Goal: Understand process/instructions

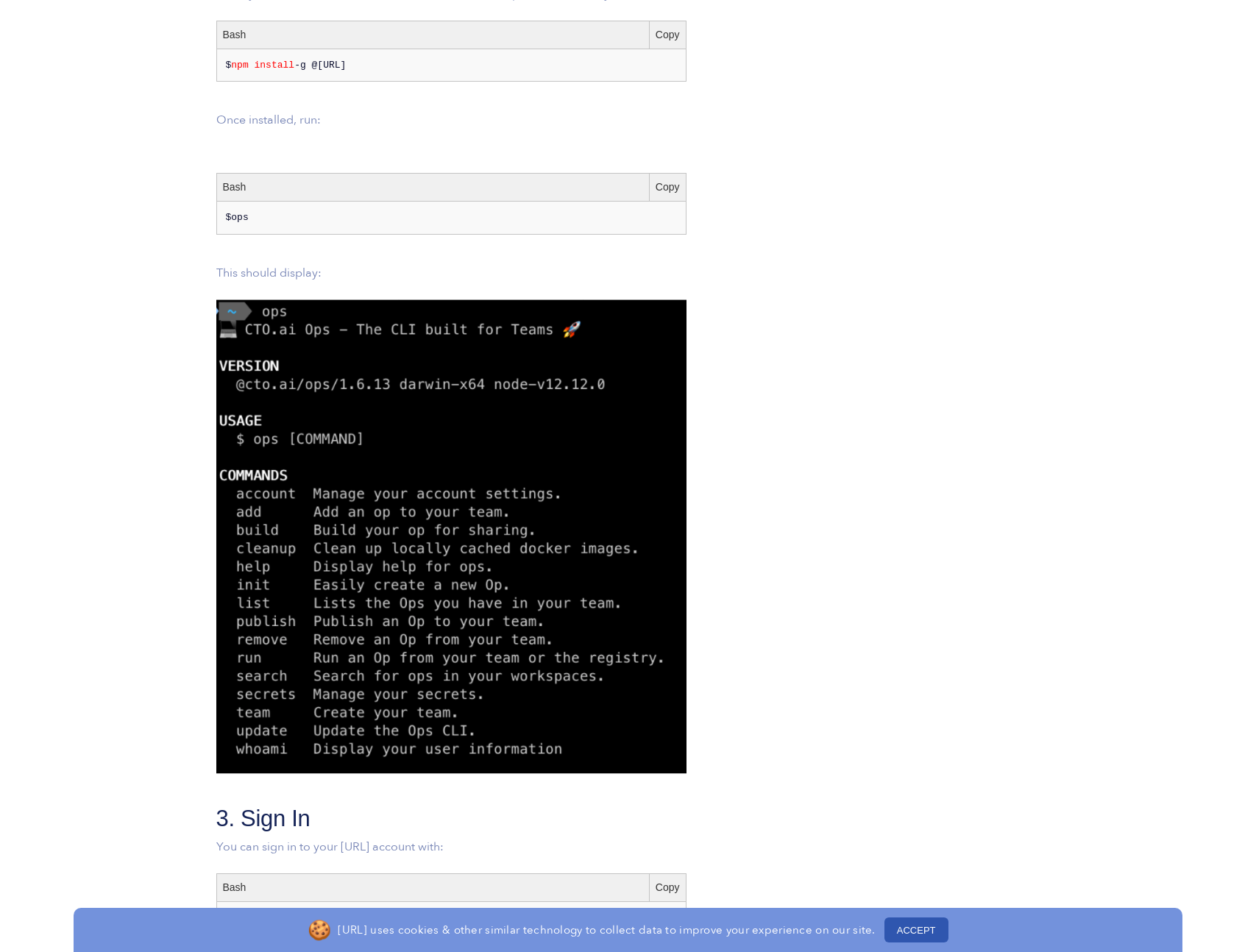
click at [231, 211] on pre "$ ops" at bounding box center [451, 218] width 451 height 15
click at [240, 60] on span "npm install" at bounding box center [262, 65] width 63 height 11
drag, startPoint x: 240, startPoint y: 61, endPoint x: 317, endPoint y: 63, distance: 77.0
click at [317, 63] on pre "$ npm install -g @[URL]" at bounding box center [451, 66] width 451 height 15
click at [268, 67] on span "npm install" at bounding box center [262, 65] width 63 height 11
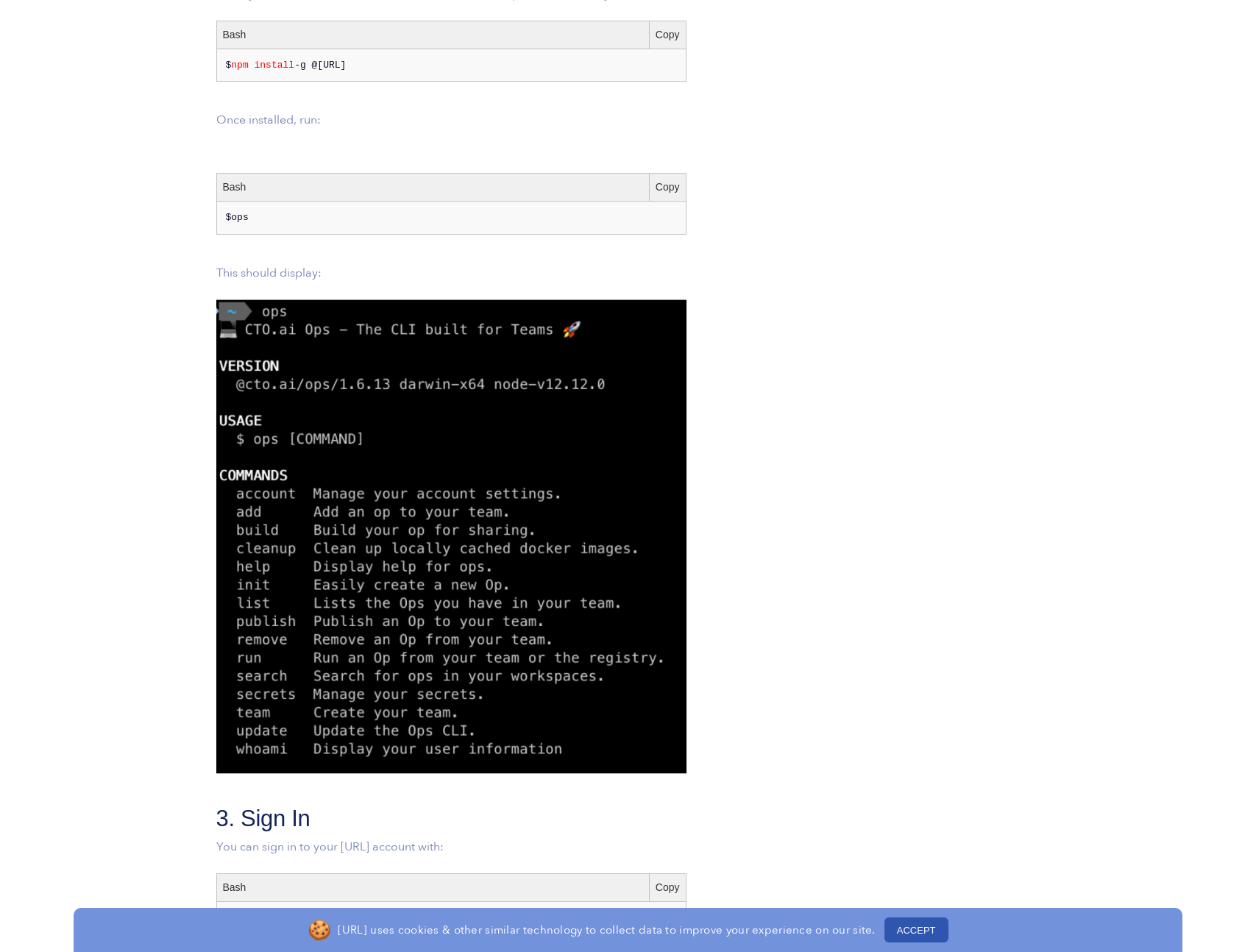
click at [665, 31] on div "Copy" at bounding box center [667, 34] width 37 height 27
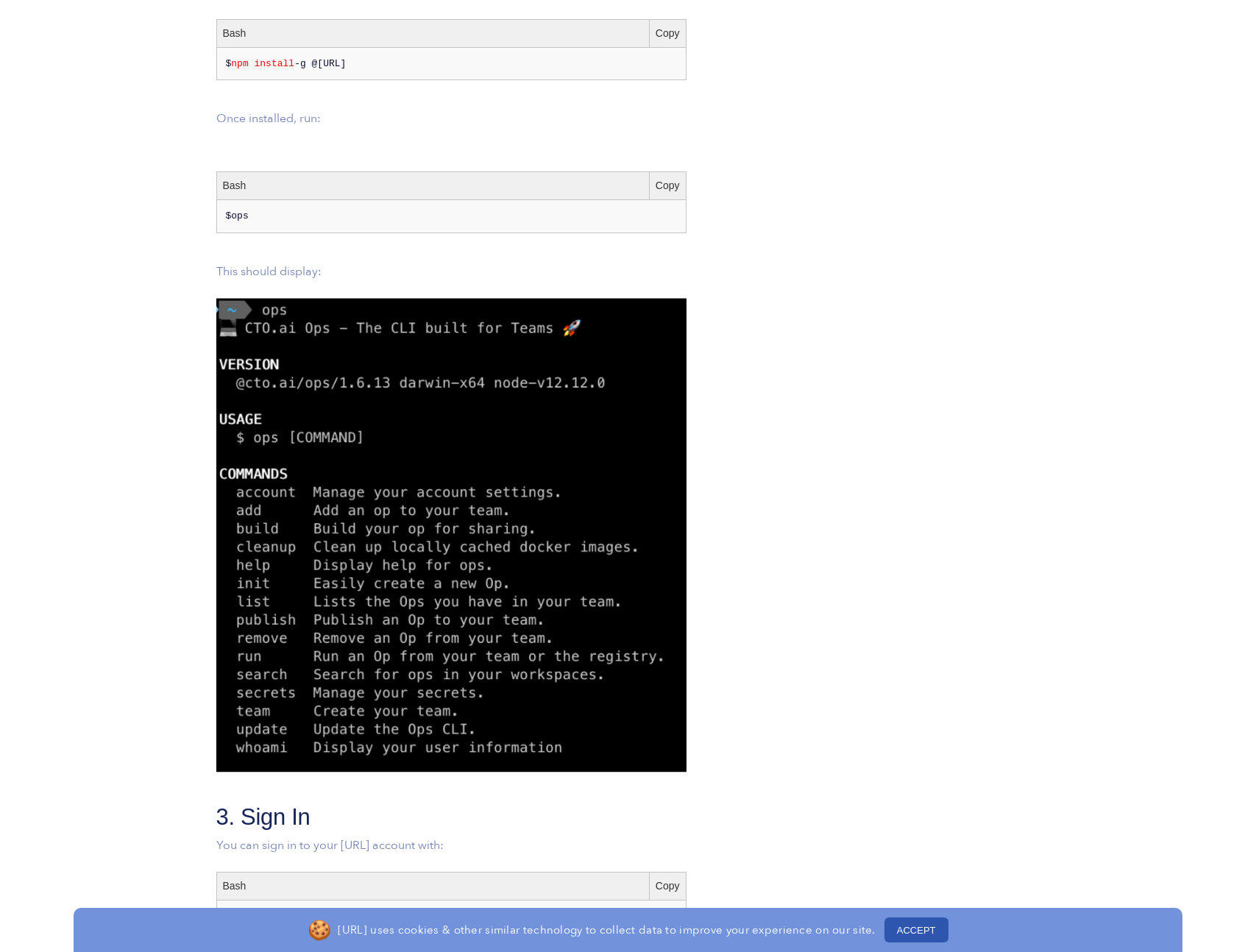
click at [819, 823] on h2 "3. Sign In" at bounding box center [570, 816] width 707 height 31
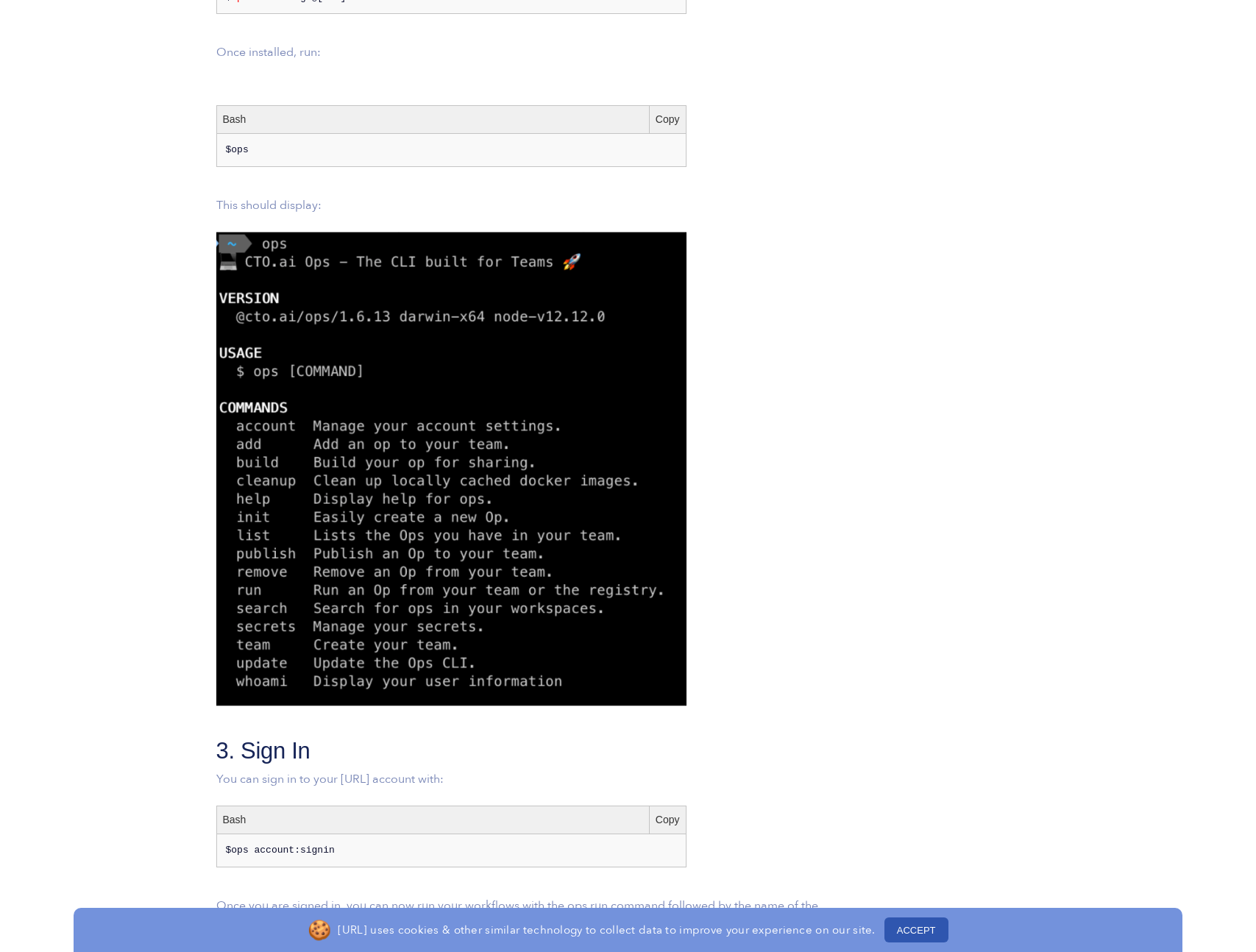
scroll to position [749, 0]
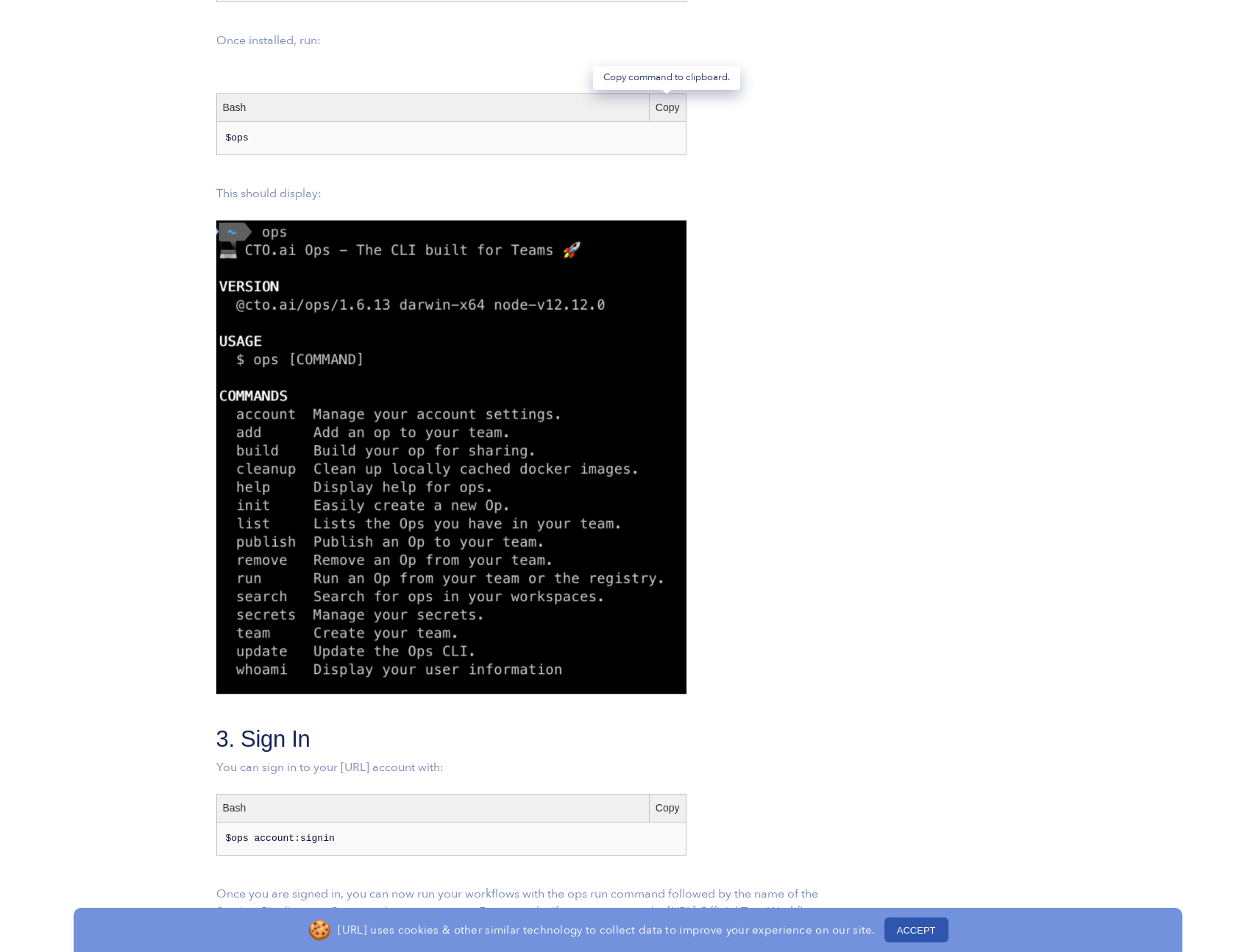
click at [671, 105] on div "Copy" at bounding box center [667, 108] width 37 height 27
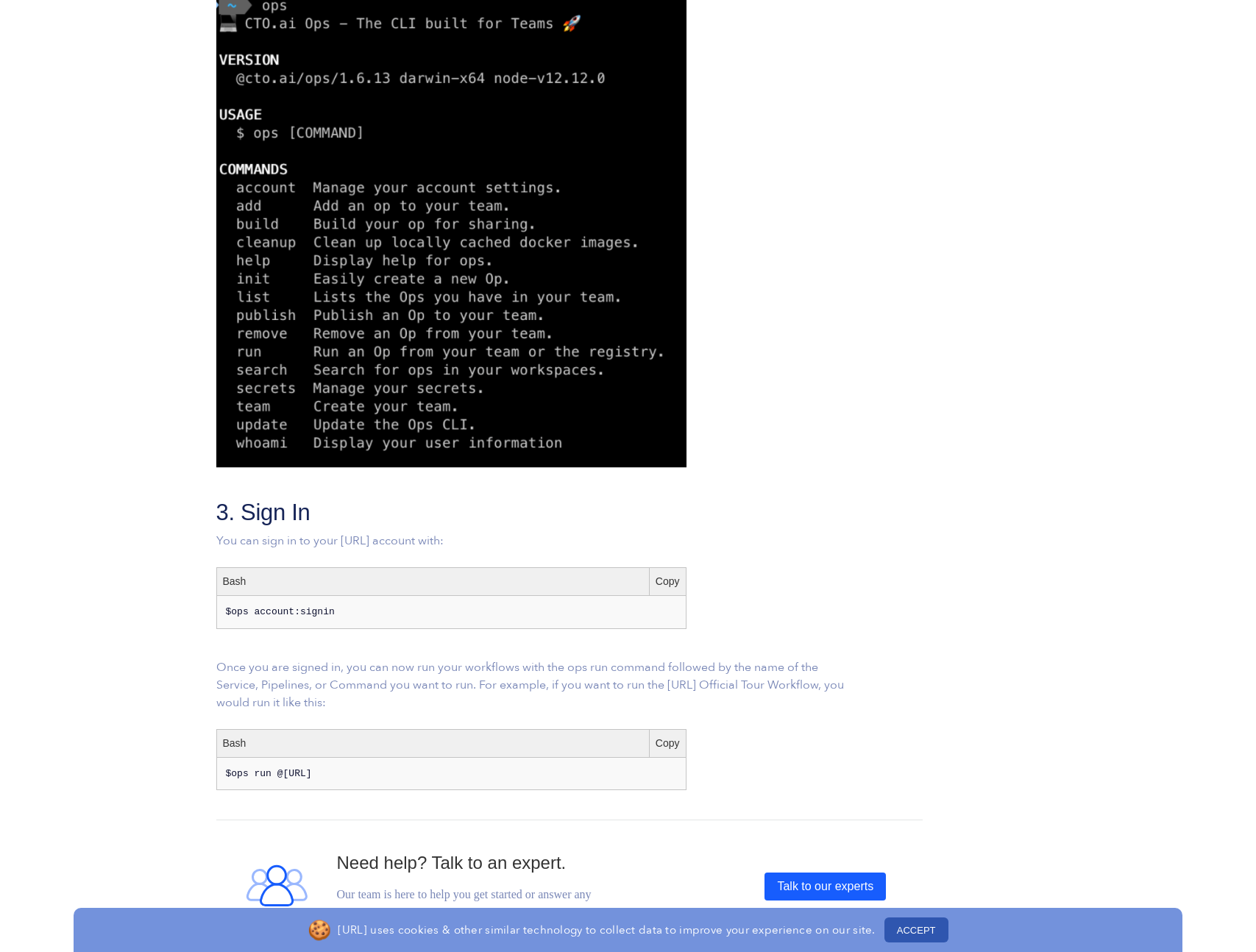
scroll to position [976, 0]
click at [670, 583] on div "Copy" at bounding box center [667, 580] width 37 height 27
click at [664, 742] on div "Copy" at bounding box center [667, 742] width 37 height 27
click at [920, 928] on button "ACCEPT" at bounding box center [916, 930] width 64 height 25
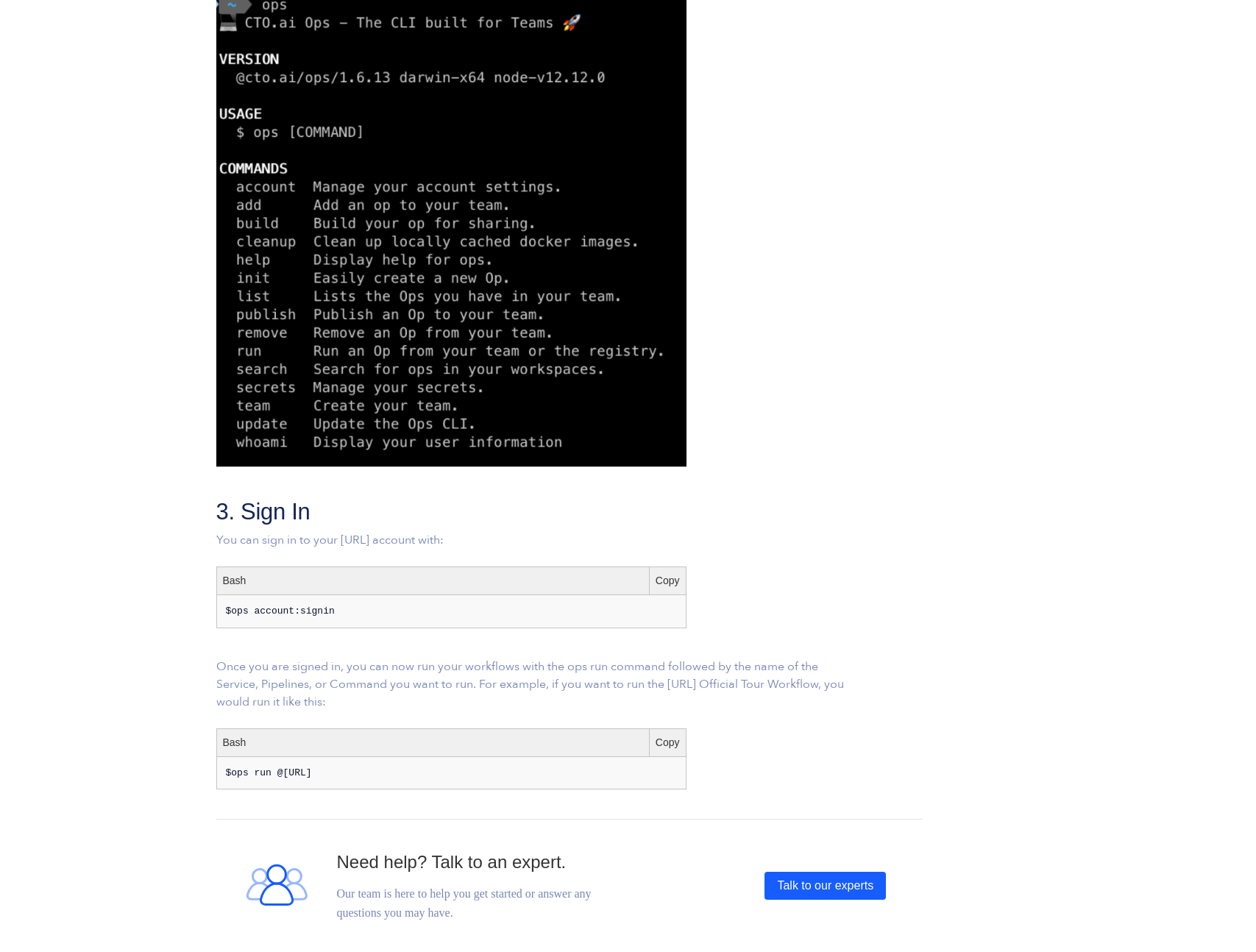
scroll to position [0, 0]
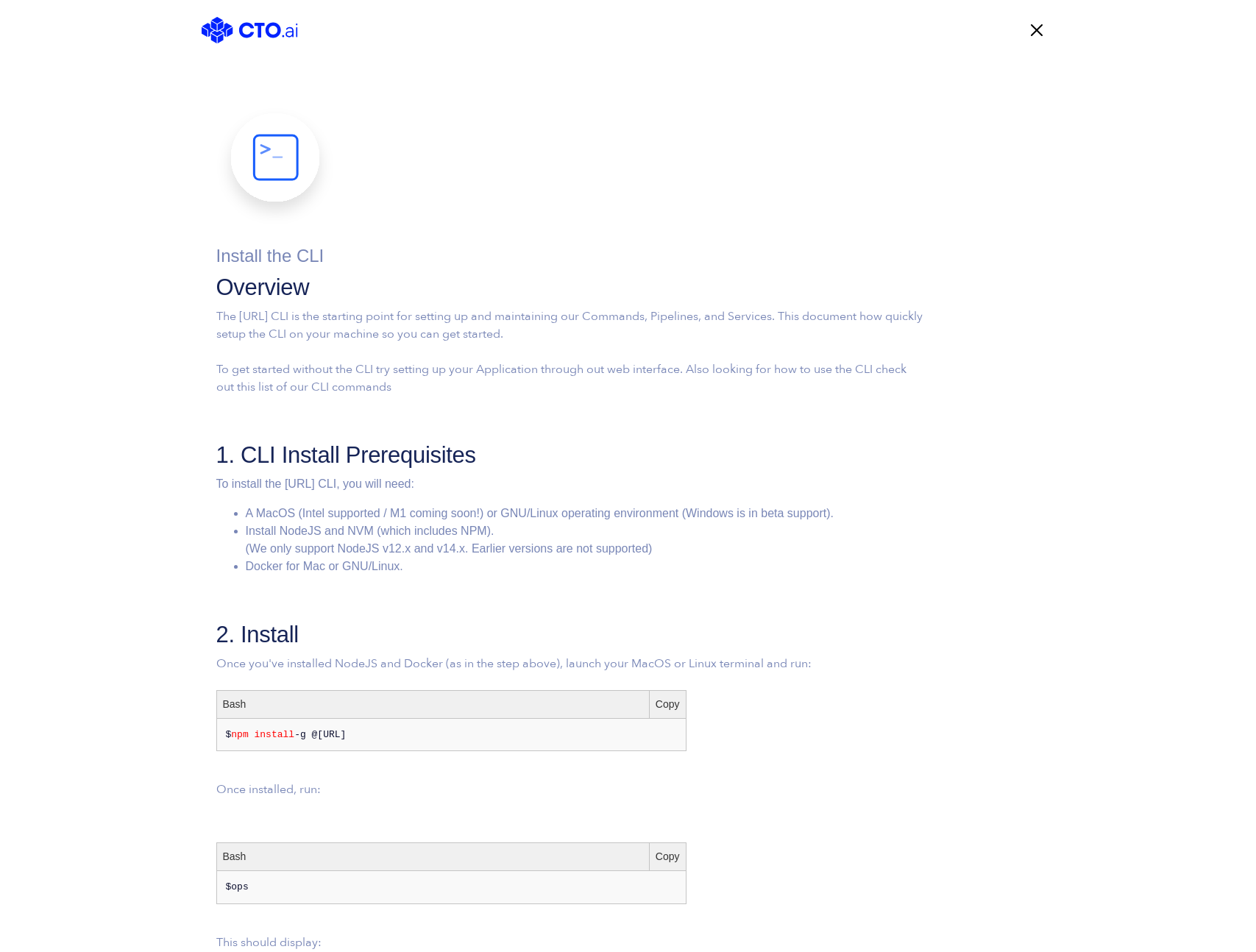
click at [265, 28] on img at bounding box center [250, 30] width 97 height 26
